Goal: Information Seeking & Learning: Learn about a topic

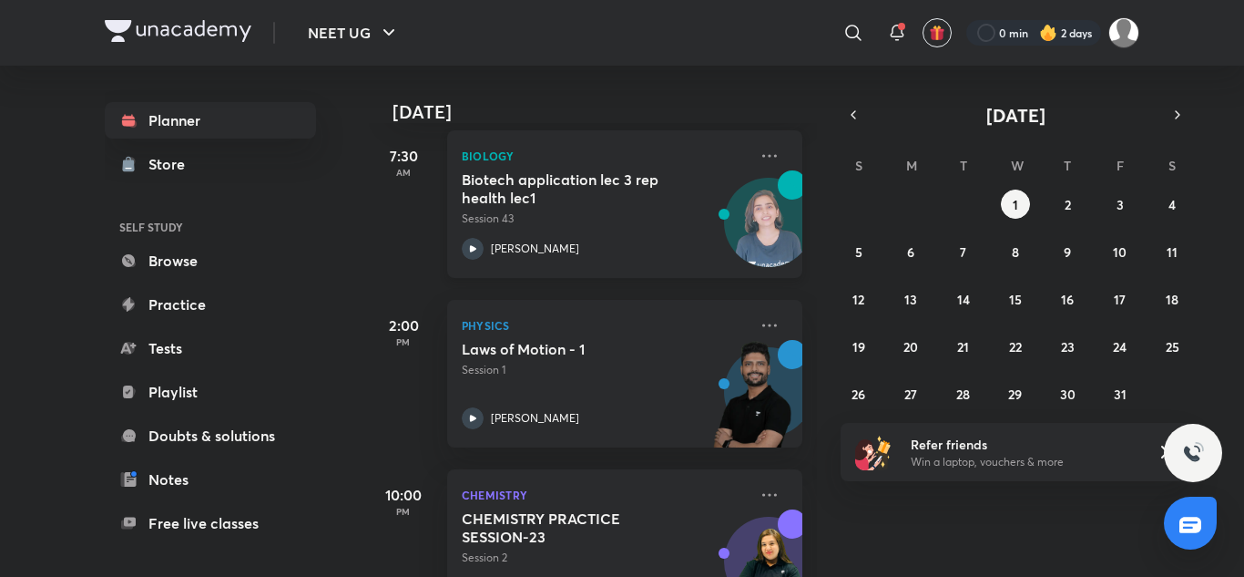
scroll to position [335, 0]
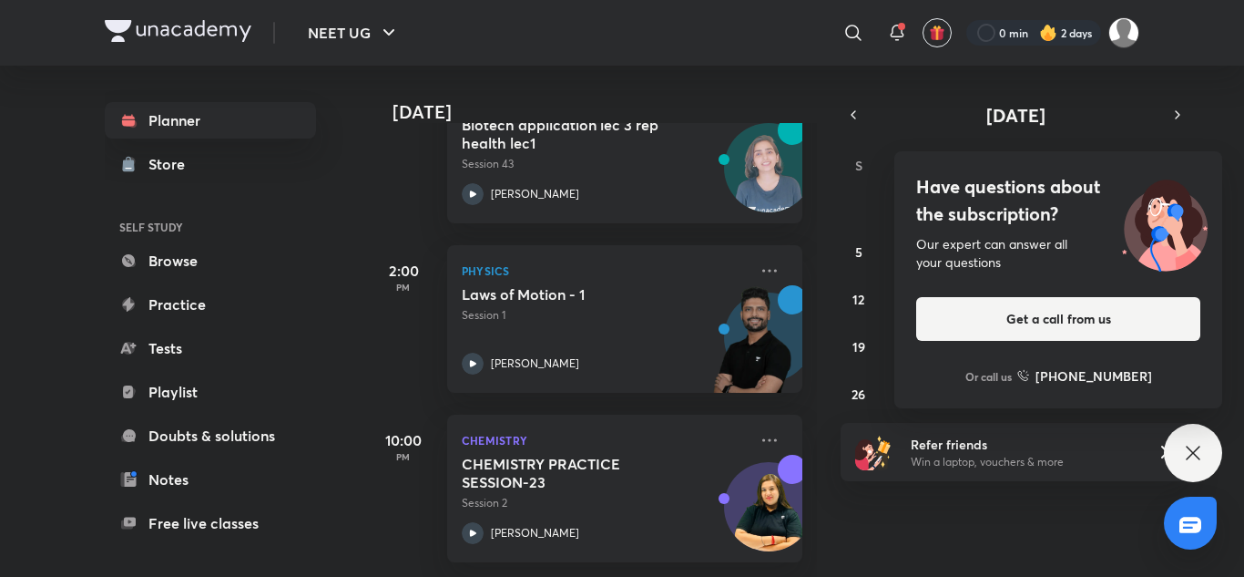
click at [1179, 437] on div "Have questions about the subscription? Our expert can answer all your questions…" at bounding box center [1193, 453] width 58 height 58
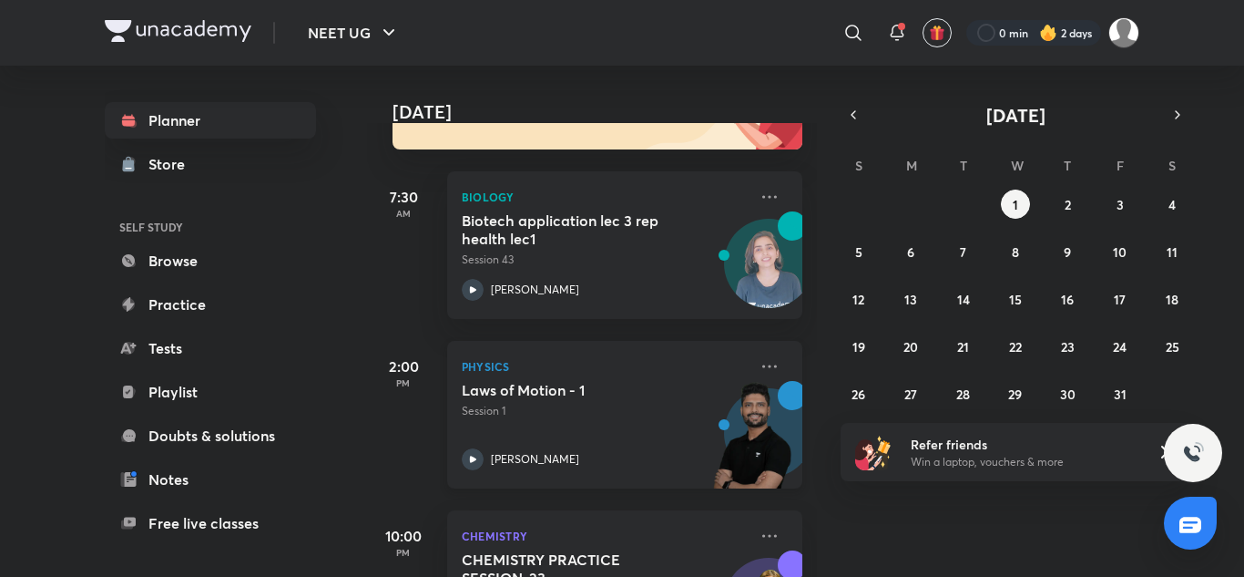
scroll to position [225, 0]
click at [974, 286] on div "28 29 30 1 2 3 4 5 6 7 8 9 10 11 12 13 14 15 16 17 18 19 20 21 22 23 24 25 26 2…" at bounding box center [1016, 298] width 350 height 219
click at [1078, 201] on button "2" at bounding box center [1067, 203] width 29 height 29
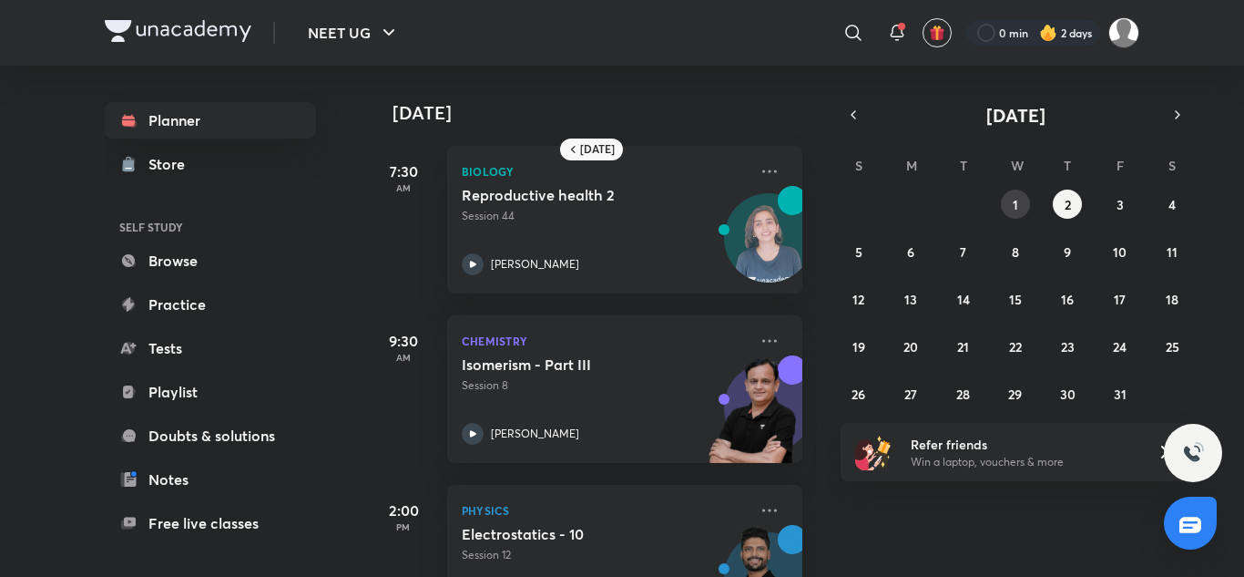
click at [1011, 194] on button "1" at bounding box center [1015, 203] width 29 height 29
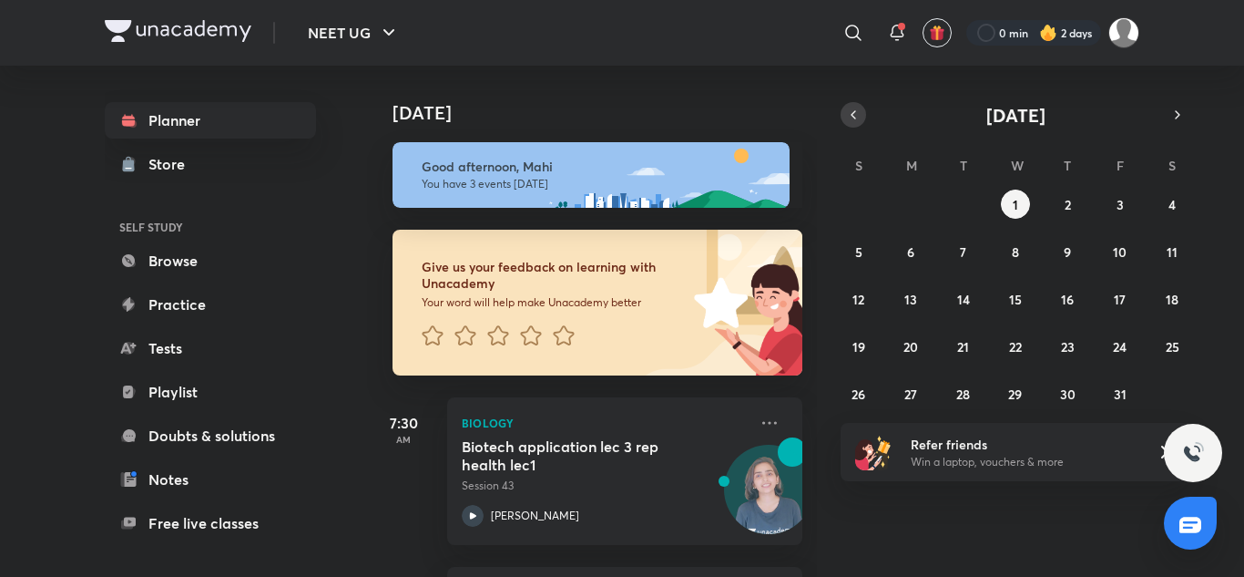
click at [853, 111] on icon "button" at bounding box center [853, 115] width 15 height 16
click at [1179, 120] on icon "button" at bounding box center [1177, 115] width 15 height 16
click at [849, 110] on icon "button" at bounding box center [853, 115] width 15 height 16
click at [917, 391] on abbr "29" at bounding box center [911, 393] width 14 height 17
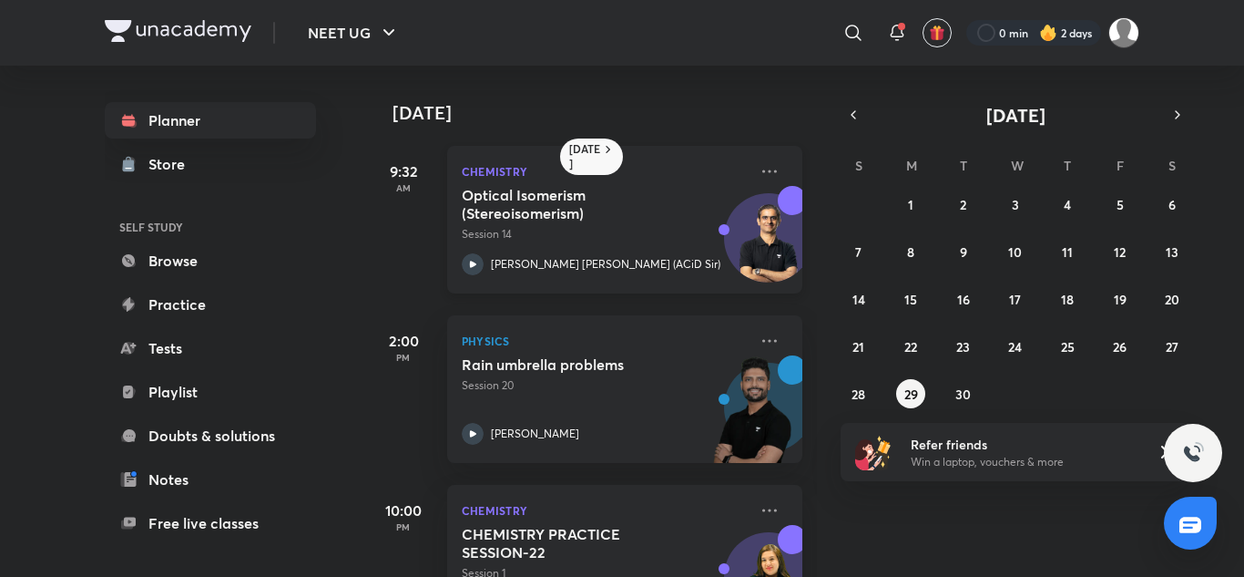
click at [706, 272] on div "[PERSON_NAME] [PERSON_NAME] (ACiD Sir)" at bounding box center [605, 264] width 286 height 22
